Goal: Information Seeking & Learning: Learn about a topic

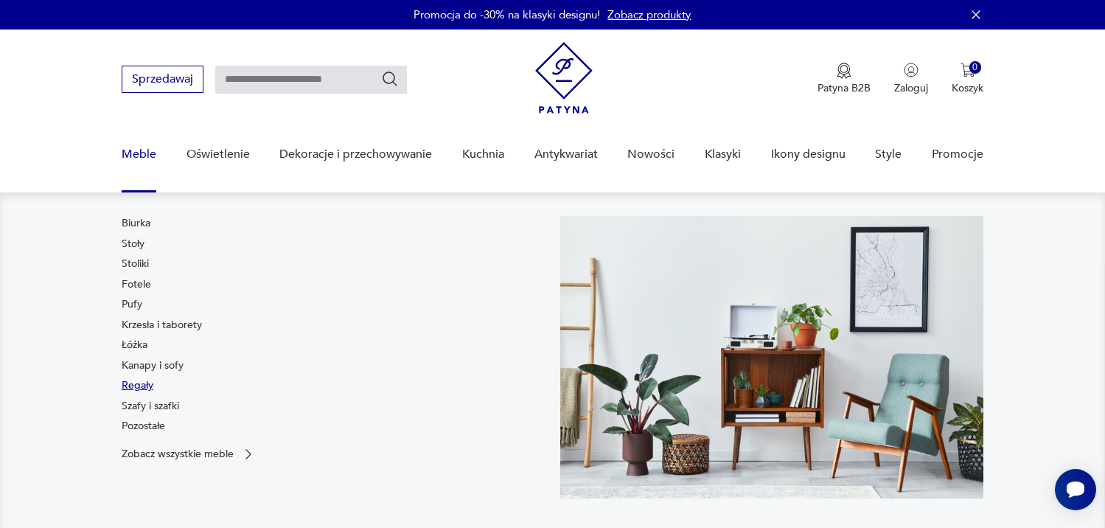
click at [150, 387] on link "Regały" at bounding box center [138, 385] width 32 height 15
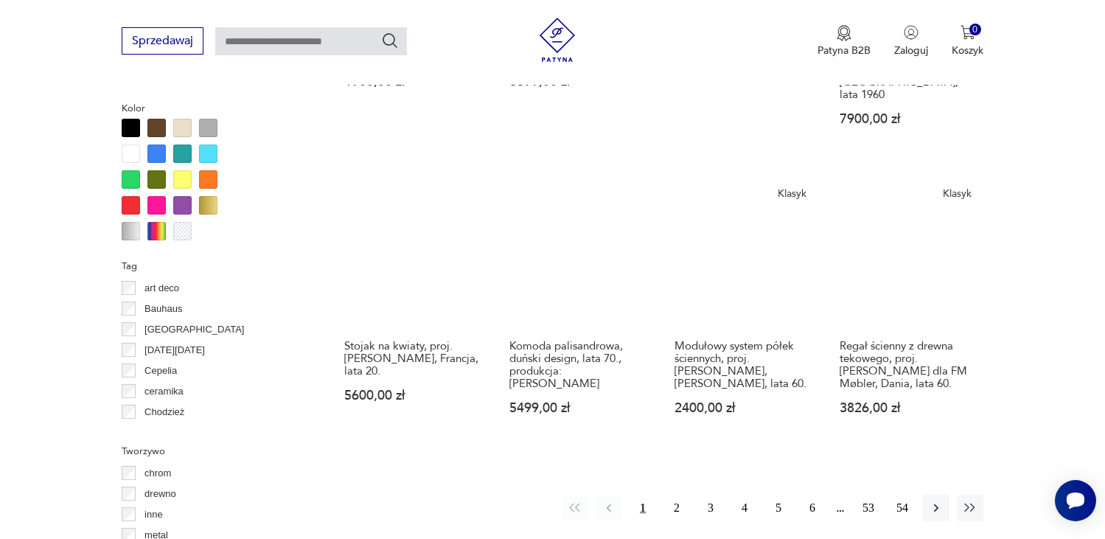
scroll to position [1620, 0]
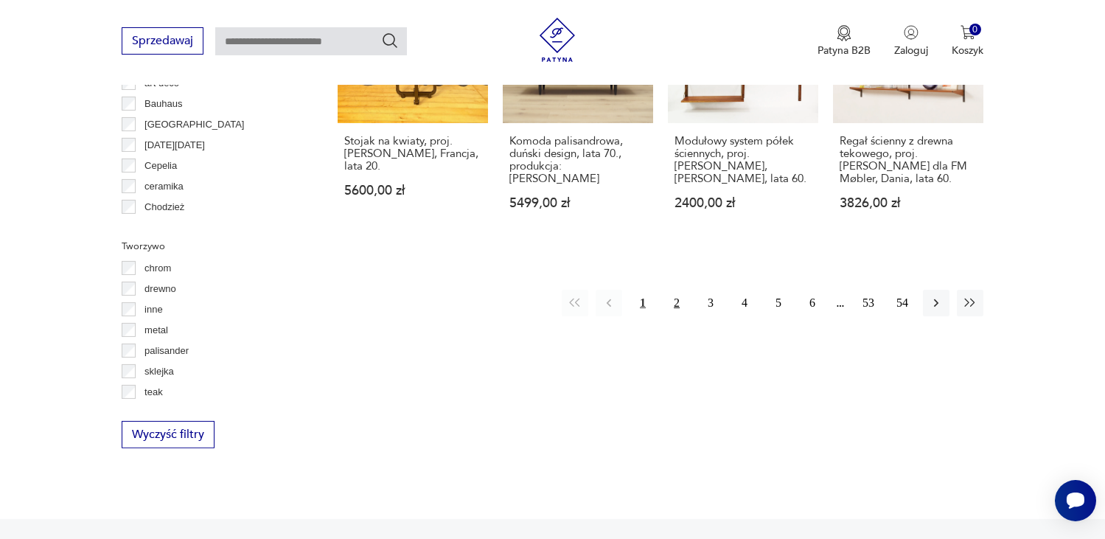
click at [671, 290] on button "2" at bounding box center [676, 303] width 27 height 27
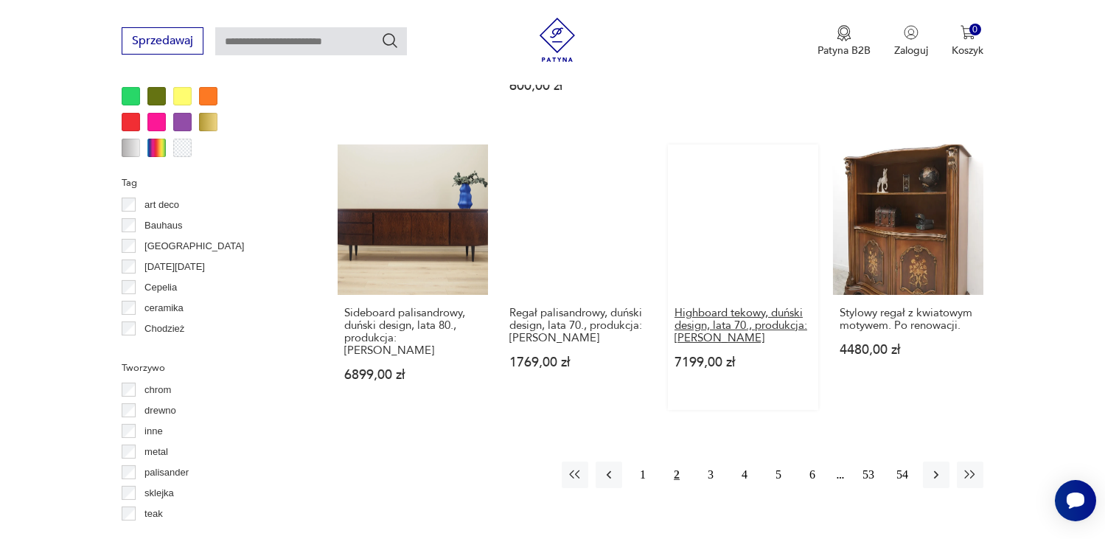
scroll to position [1717, 0]
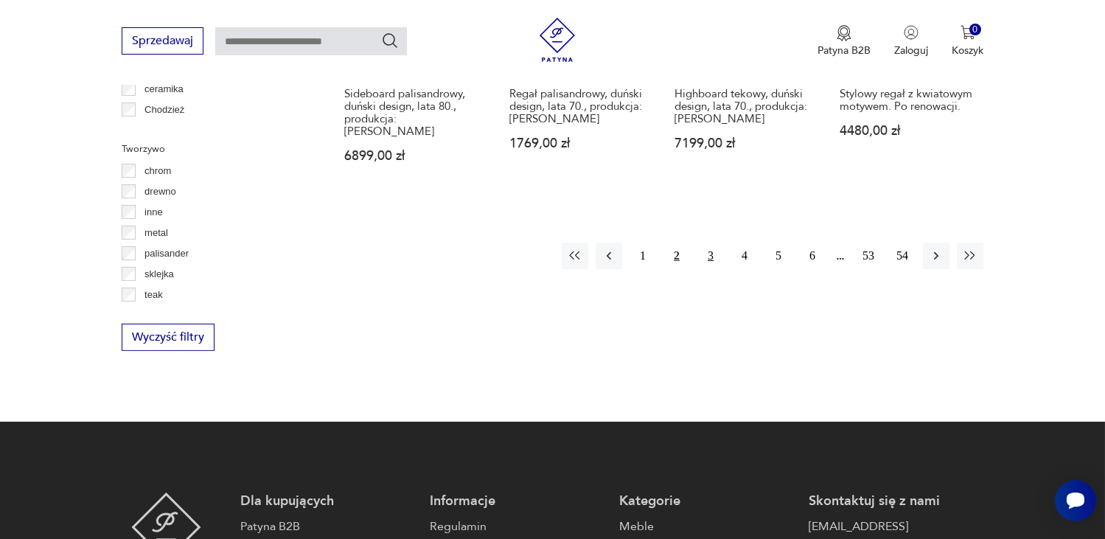
click at [707, 243] on button "3" at bounding box center [710, 256] width 27 height 27
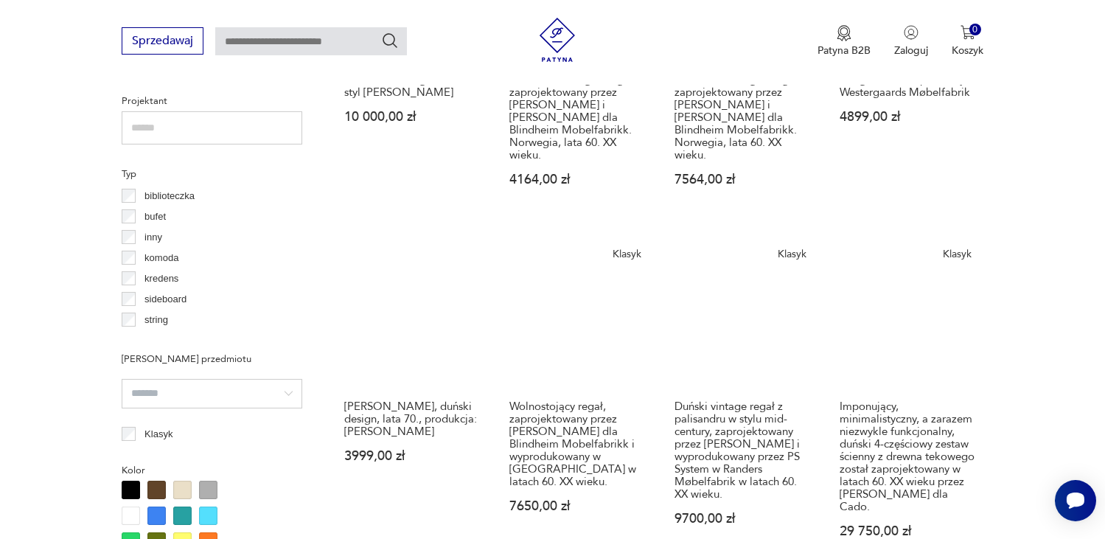
scroll to position [1054, 0]
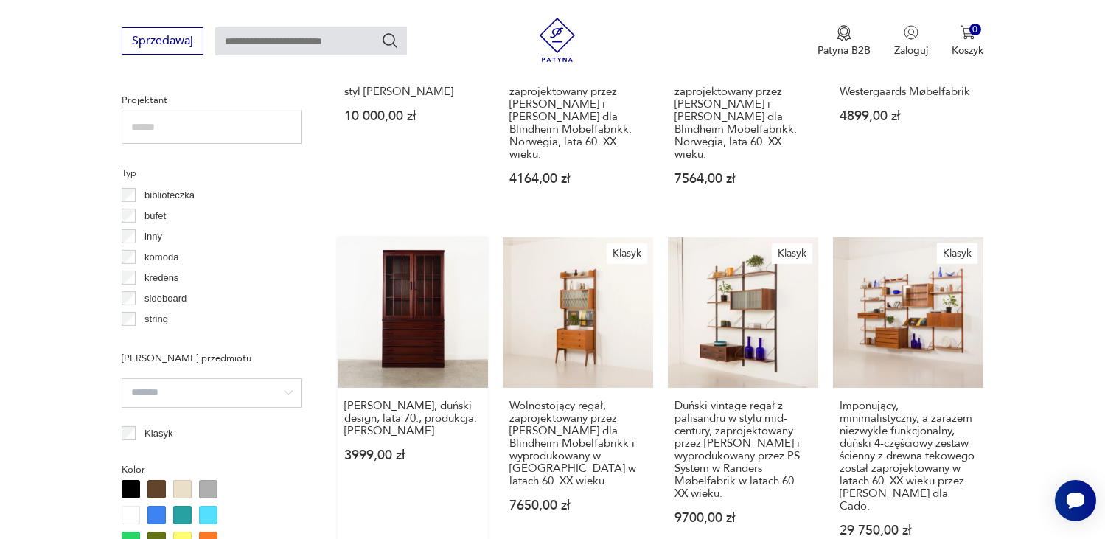
click at [422, 312] on link "[PERSON_NAME], duński design, lata 70., produkcja: [PERSON_NAME] 3999,00 zł" at bounding box center [413, 401] width 150 height 328
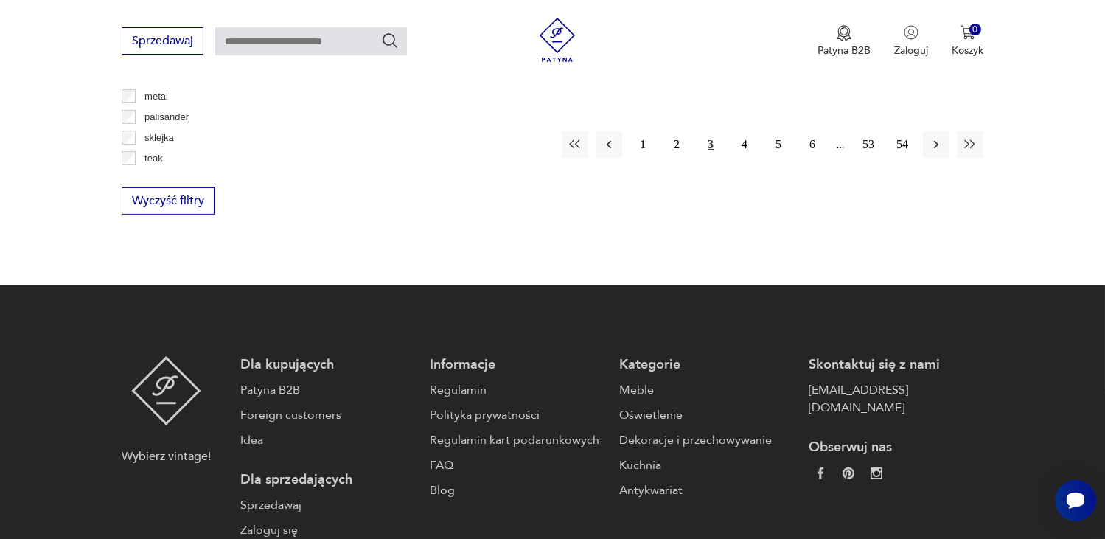
scroll to position [1706, 0]
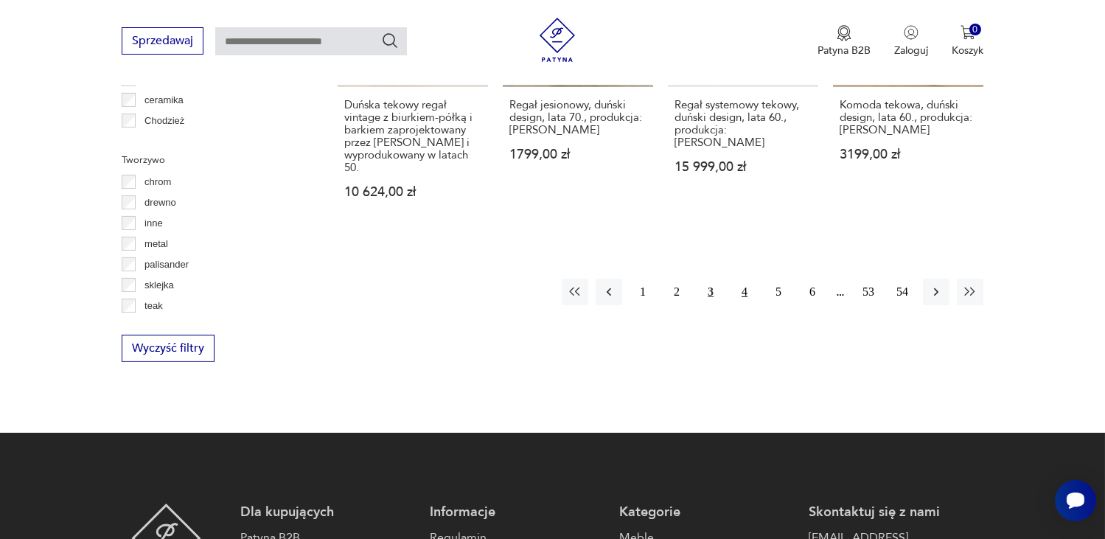
click at [744, 279] on button "4" at bounding box center [744, 292] width 27 height 27
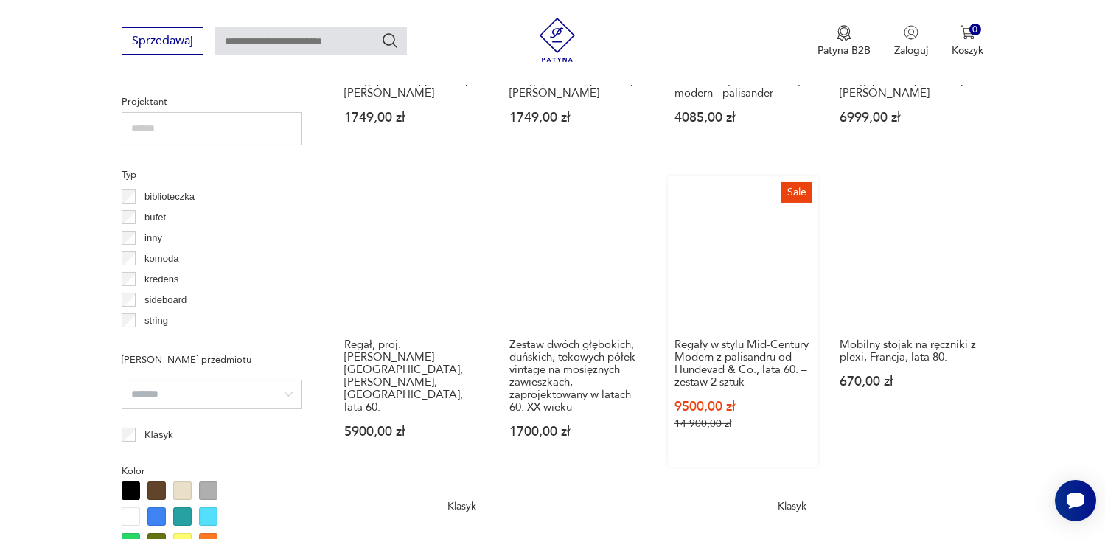
scroll to position [1054, 0]
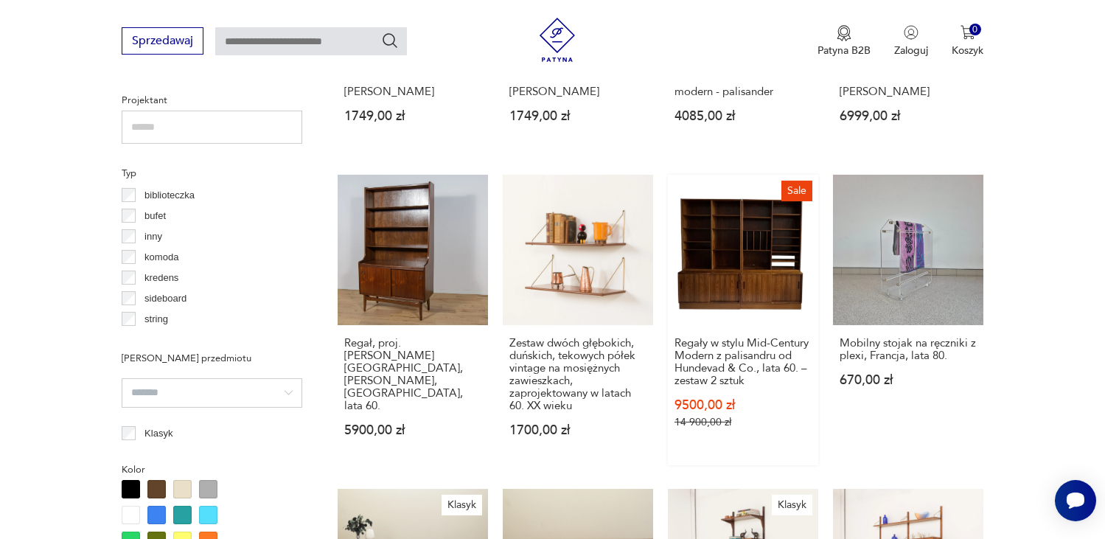
click at [772, 280] on link "Sale Regały w stylu Mid-Century Modern z palisandru od Hundevad & Co., lata 60.…" at bounding box center [743, 320] width 150 height 290
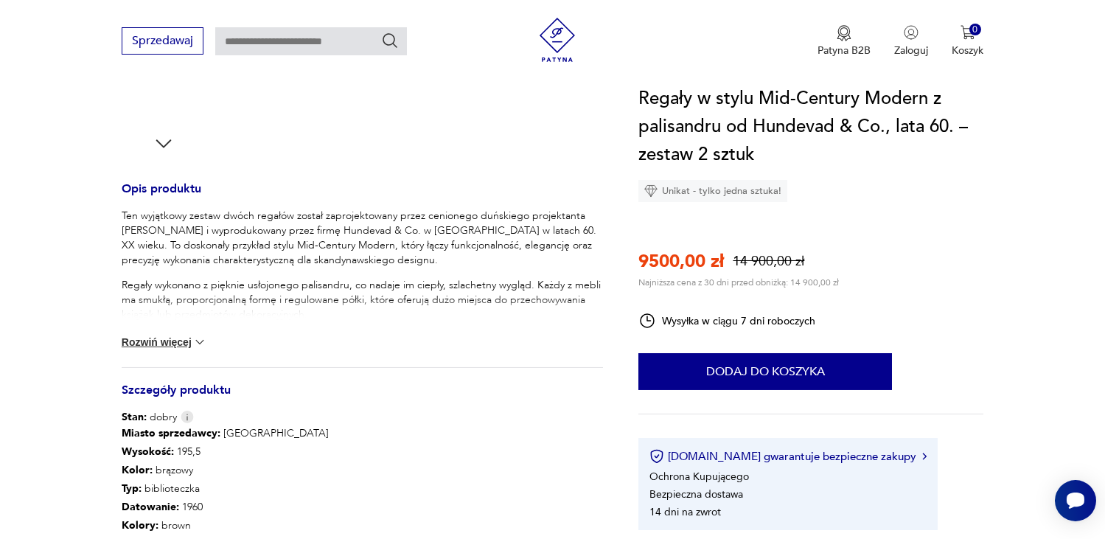
scroll to position [442, 0]
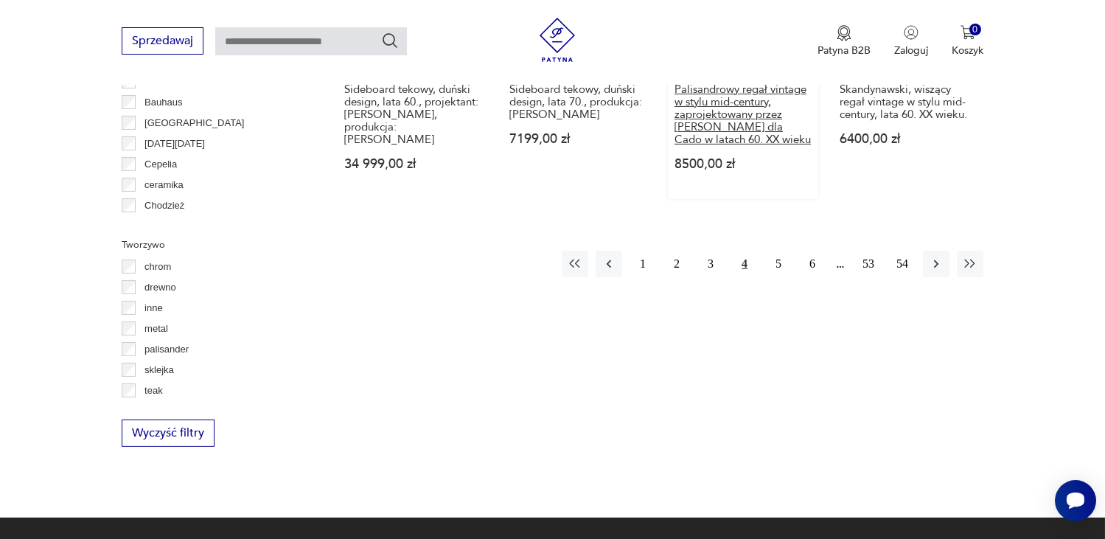
scroll to position [1633, 0]
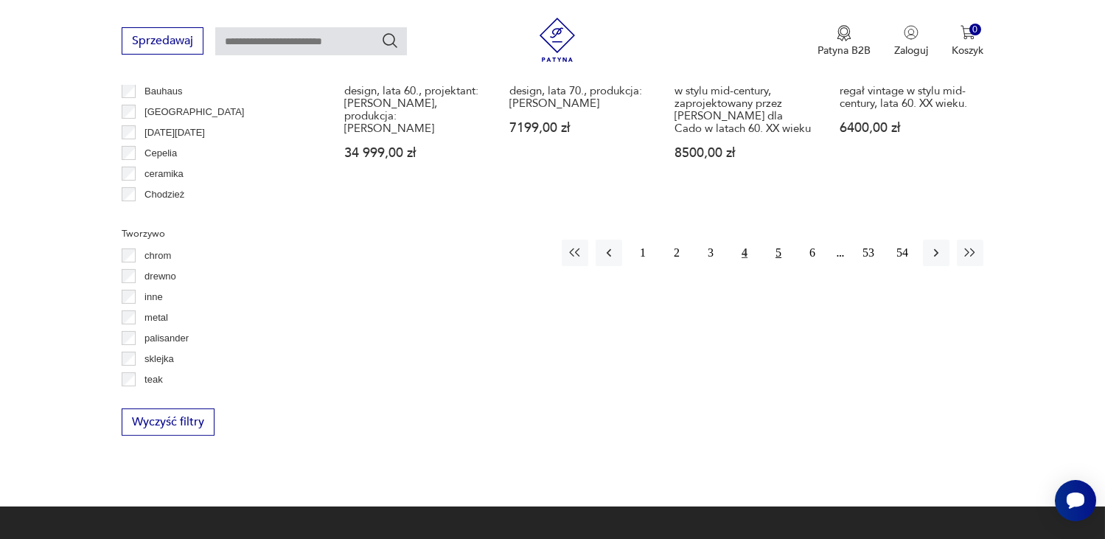
click at [775, 240] on button "5" at bounding box center [778, 253] width 27 height 27
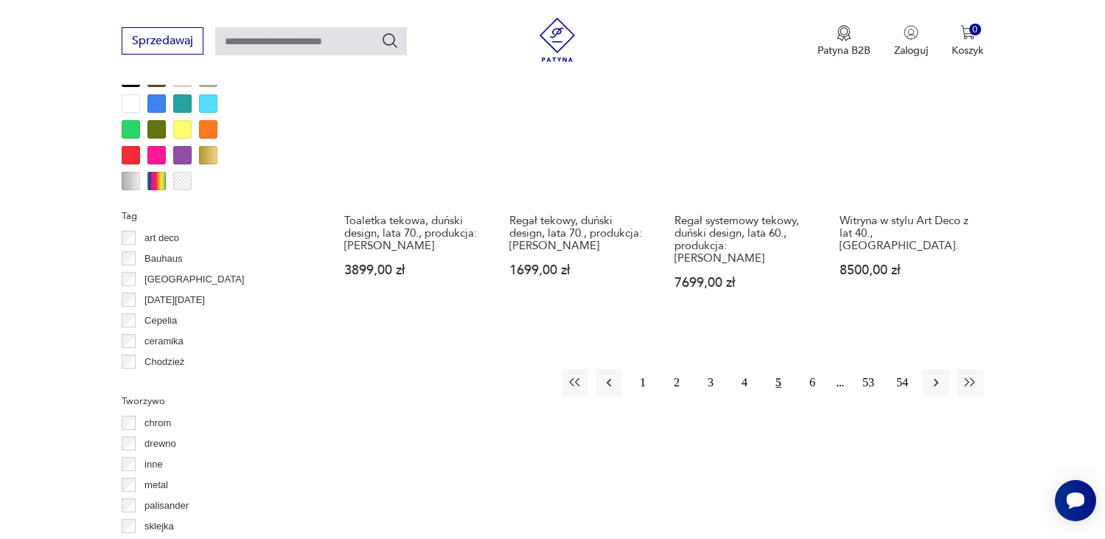
scroll to position [1496, 0]
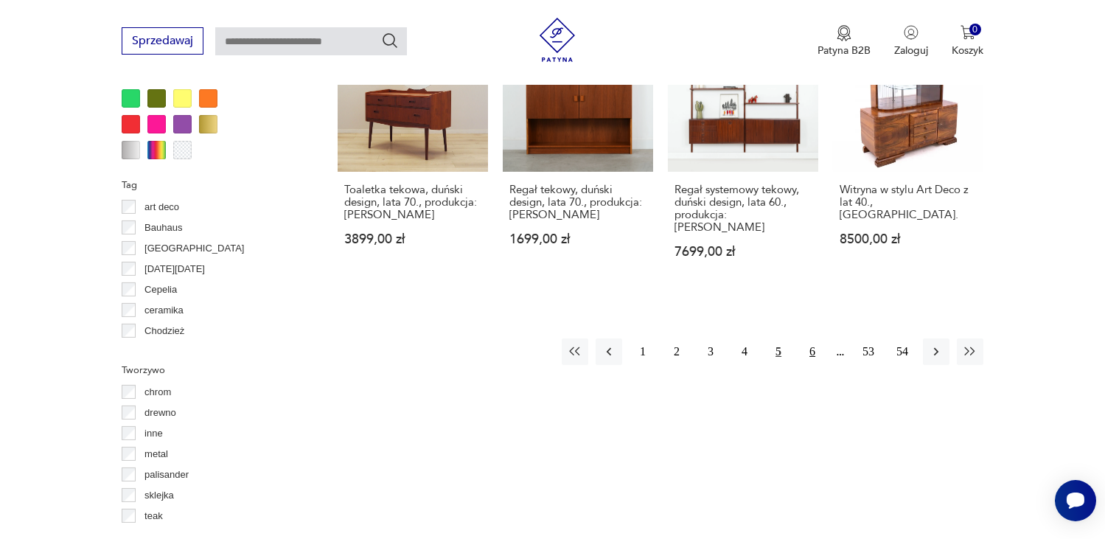
click at [811, 338] on button "6" at bounding box center [812, 351] width 27 height 27
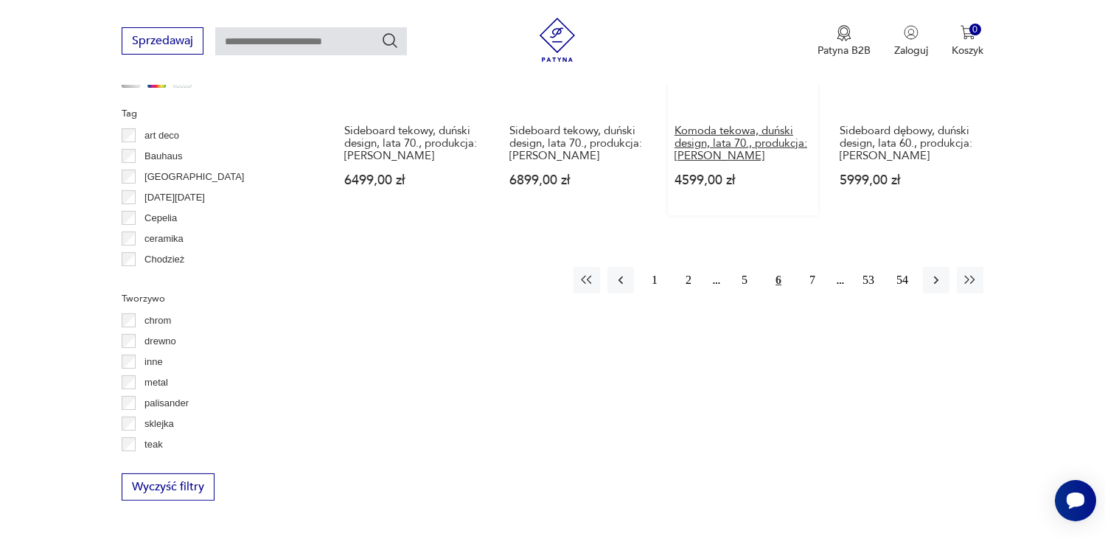
scroll to position [1570, 0]
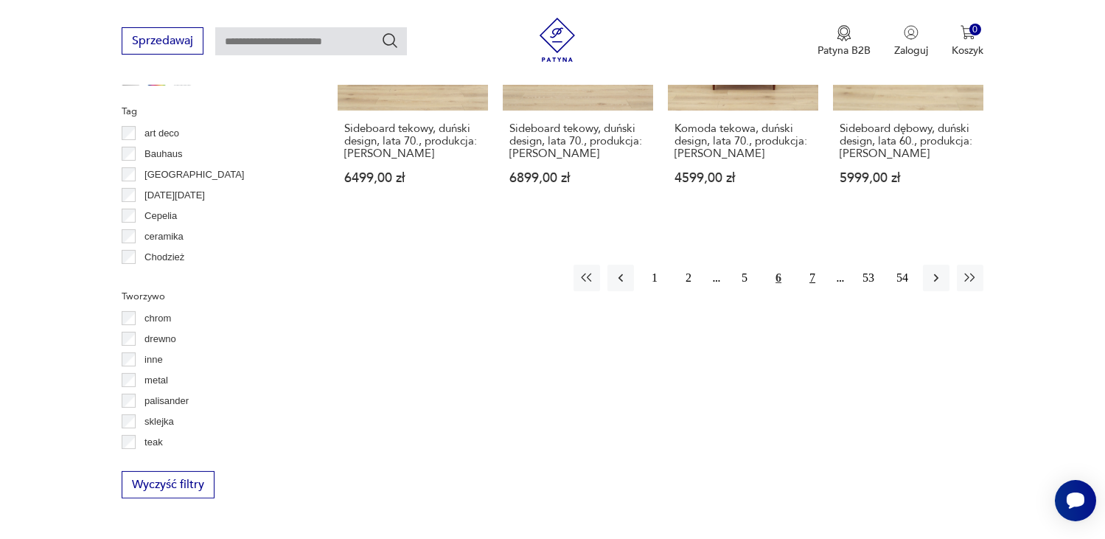
click at [810, 265] on button "7" at bounding box center [812, 278] width 27 height 27
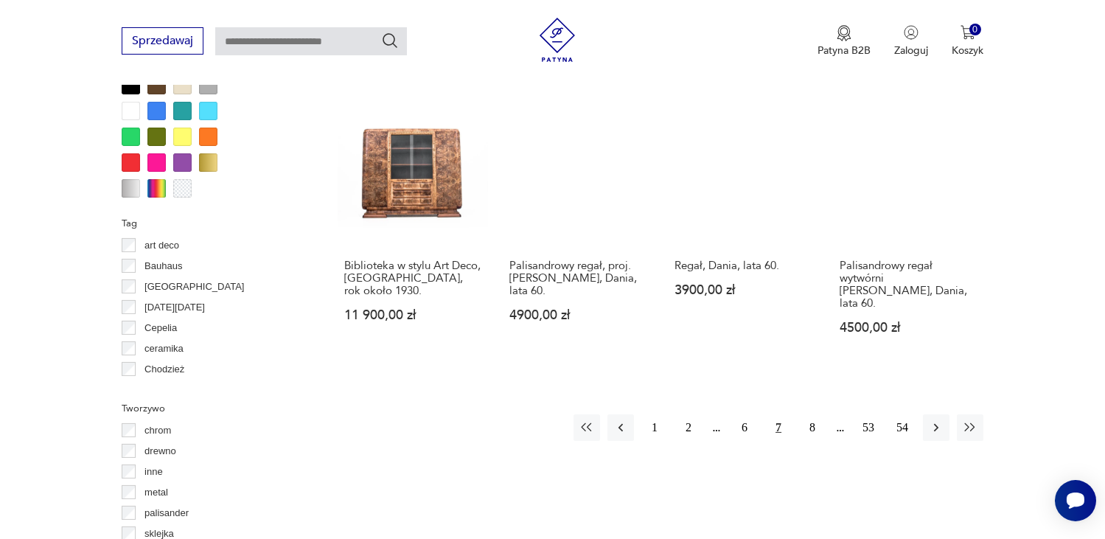
scroll to position [1496, 0]
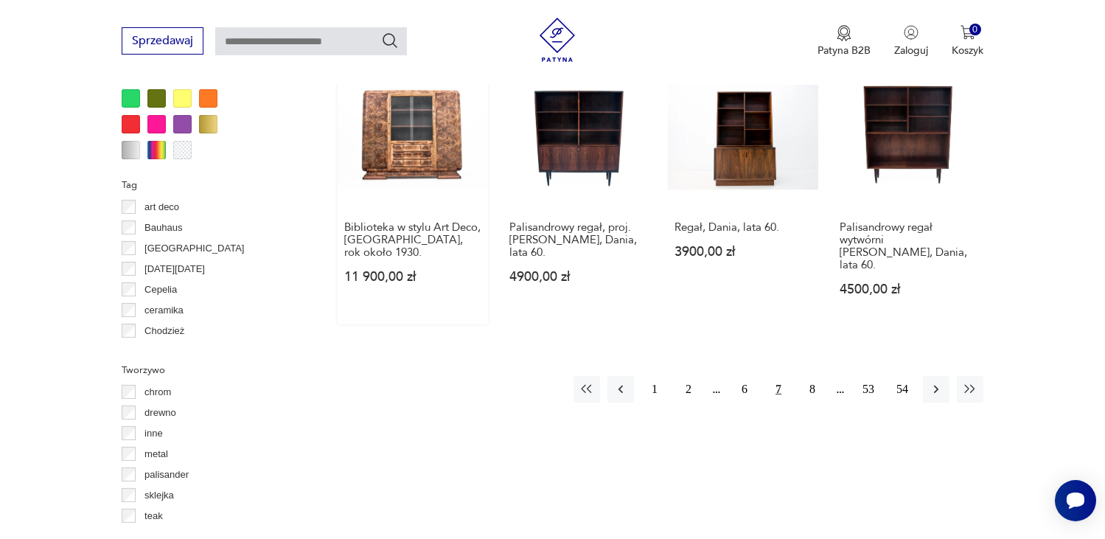
click at [428, 130] on link "Biblioteka w stylu Art Deco, [GEOGRAPHIC_DATA], rok około 1930. 11 900,00 zł" at bounding box center [413, 191] width 150 height 265
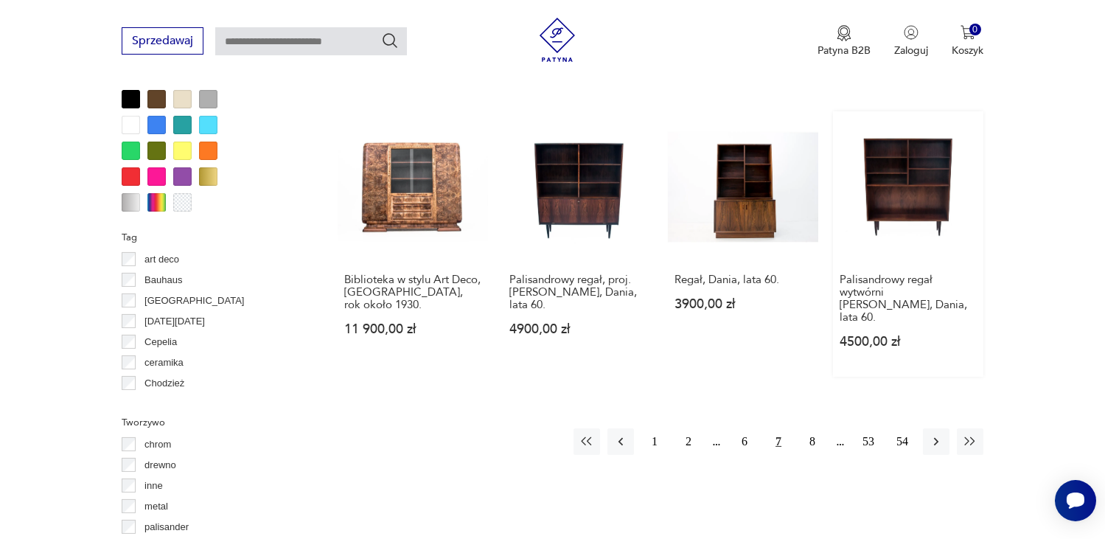
scroll to position [1483, 0]
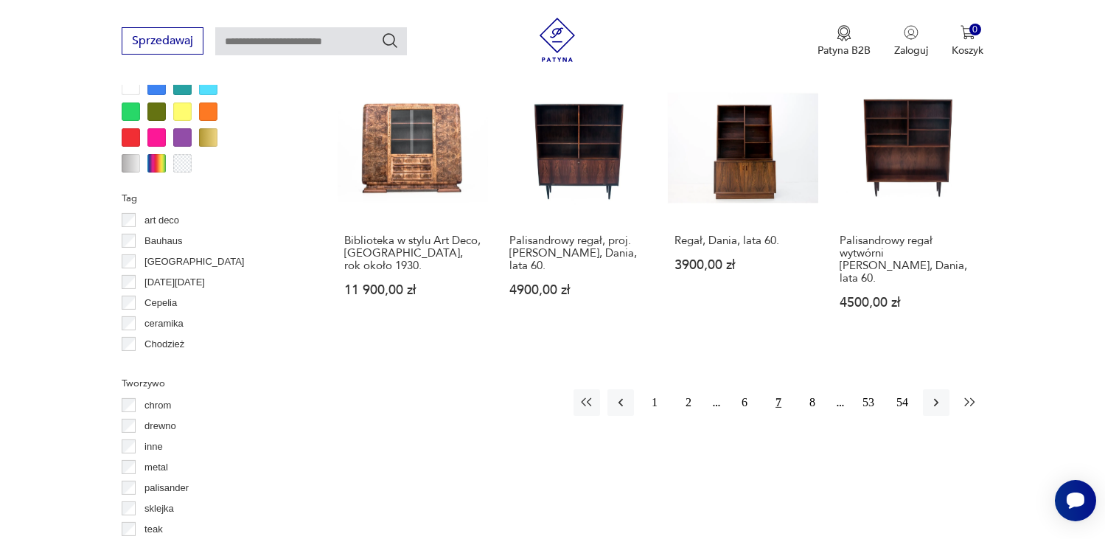
click at [970, 395] on icon "button" at bounding box center [970, 402] width 15 height 15
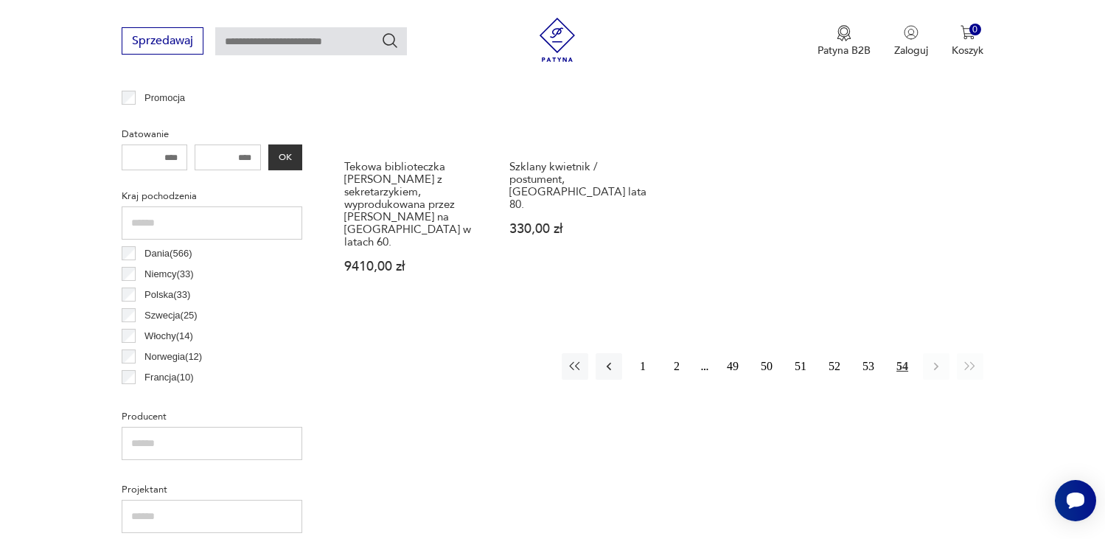
scroll to position [685, 0]
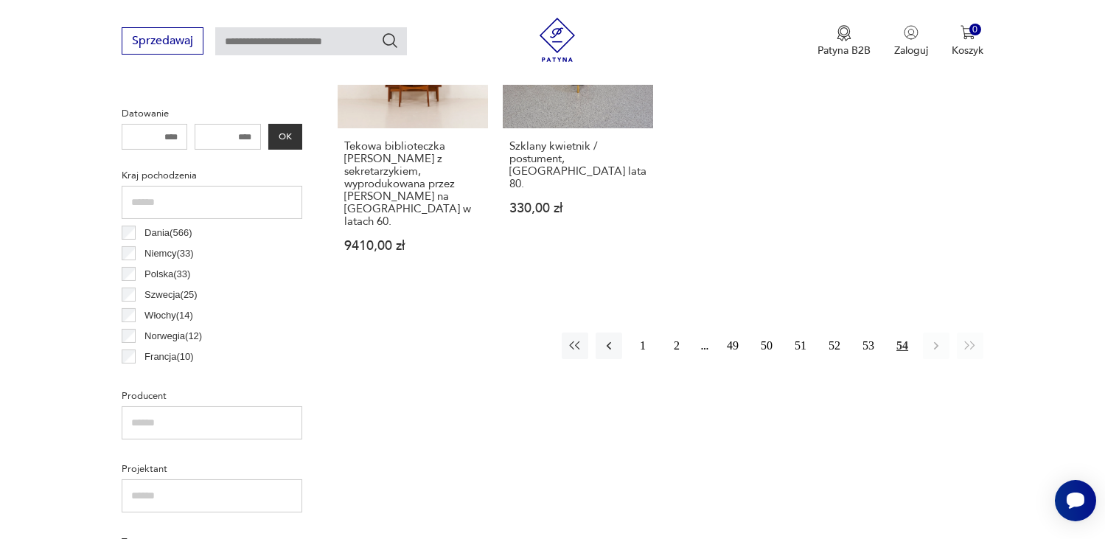
click at [702, 332] on div "1 2 49 50 51 52 53 54" at bounding box center [773, 345] width 422 height 27
click at [574, 338] on icon "button" at bounding box center [575, 345] width 15 height 15
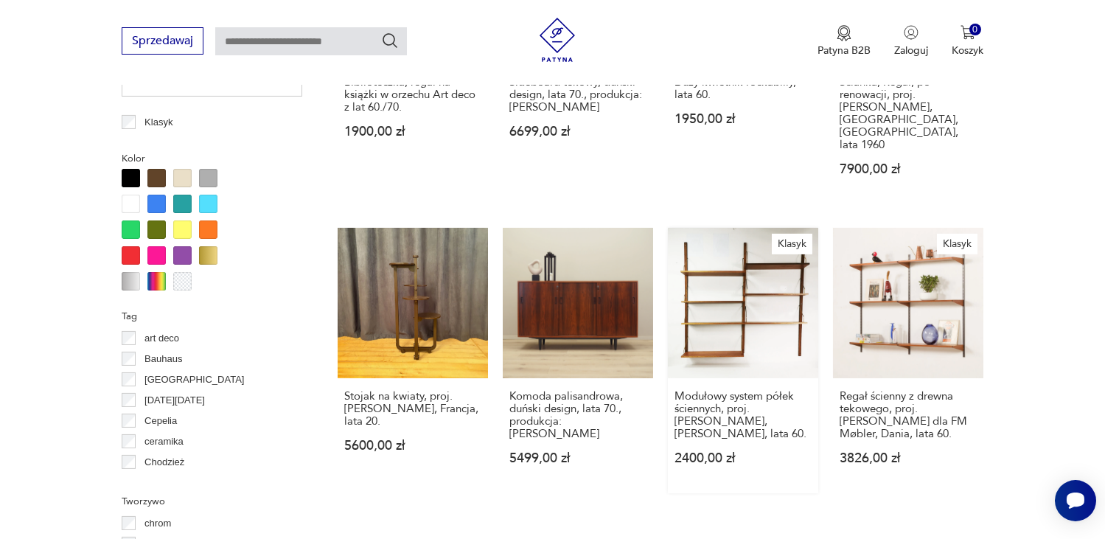
scroll to position [1570, 0]
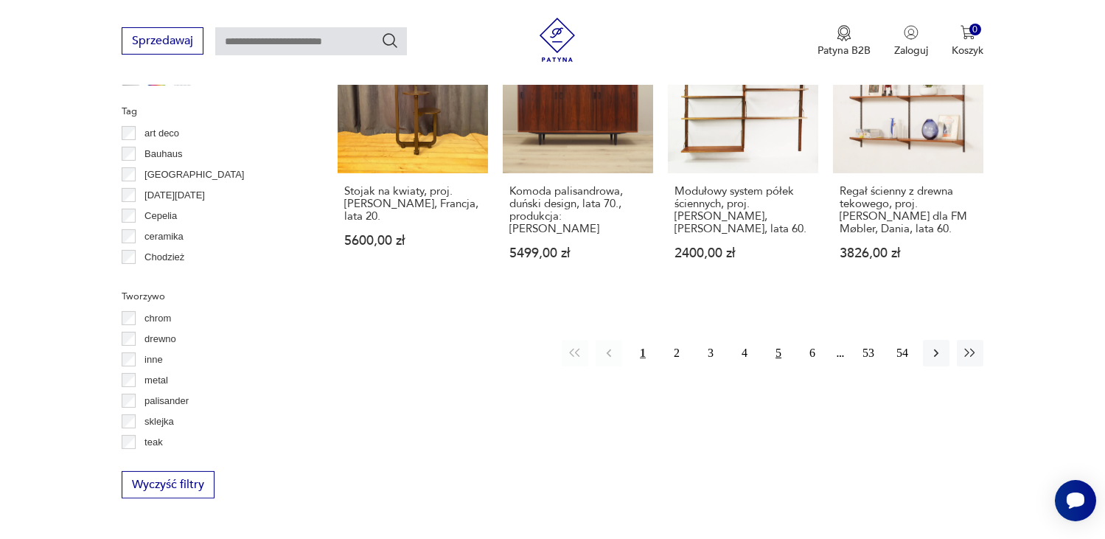
click at [780, 340] on button "5" at bounding box center [778, 353] width 27 height 27
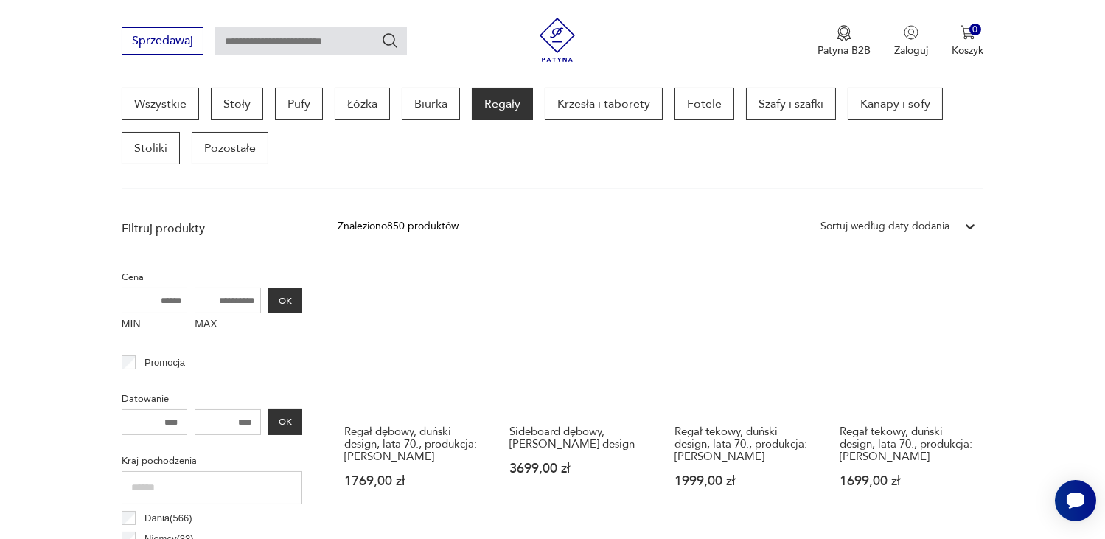
scroll to position [391, 0]
